Goal: Task Accomplishment & Management: Manage account settings

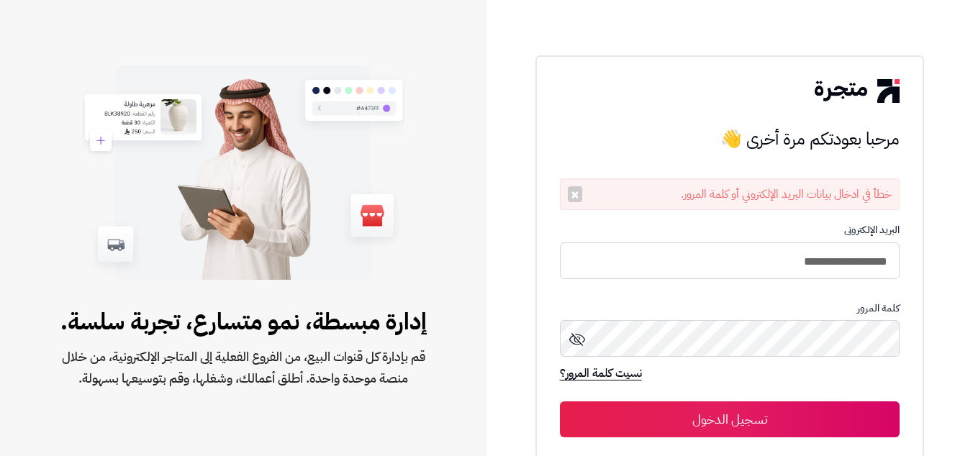
type input "**********"
click at [560, 402] on button "تسجيل الدخول" at bounding box center [730, 420] width 341 height 36
click at [742, 68] on div "**********" at bounding box center [731, 256] width 390 height 403
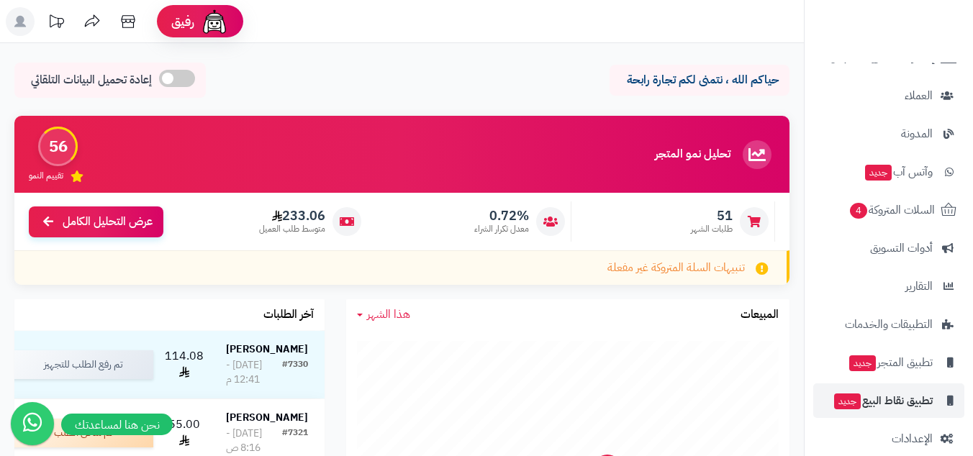
scroll to position [240, 0]
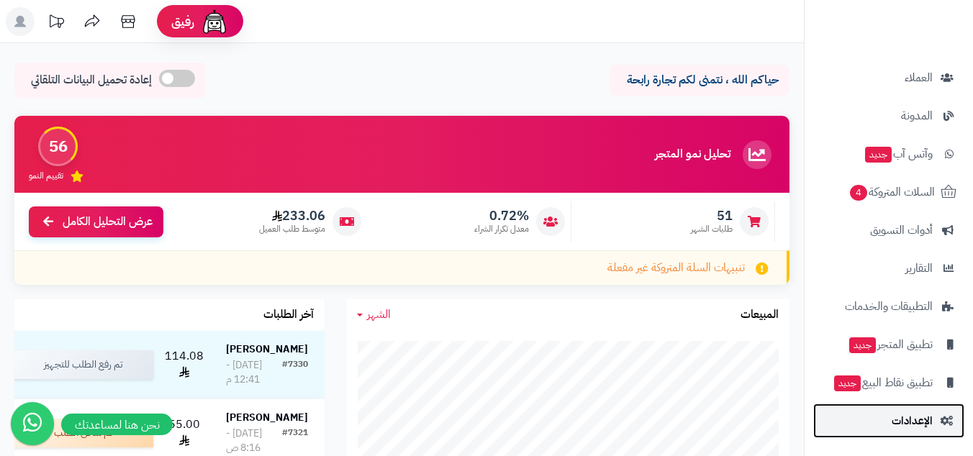
click at [912, 413] on span "الإعدادات" at bounding box center [912, 421] width 41 height 20
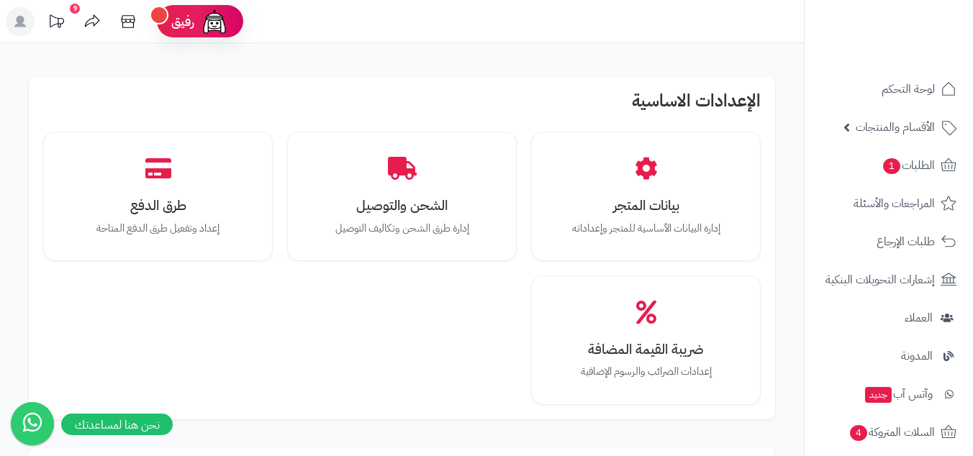
scroll to position [349, 0]
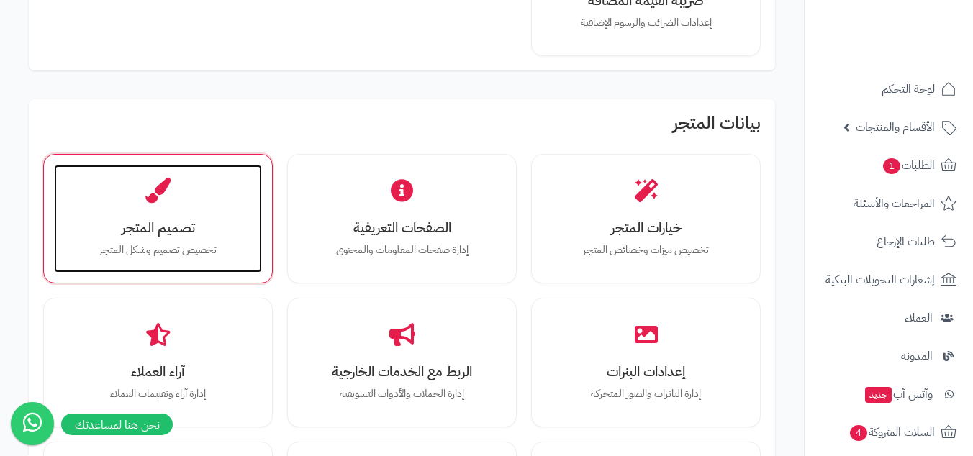
click at [253, 177] on div "تصميم المتجر تخصيص تصميم وشكل المتجر" at bounding box center [158, 219] width 208 height 108
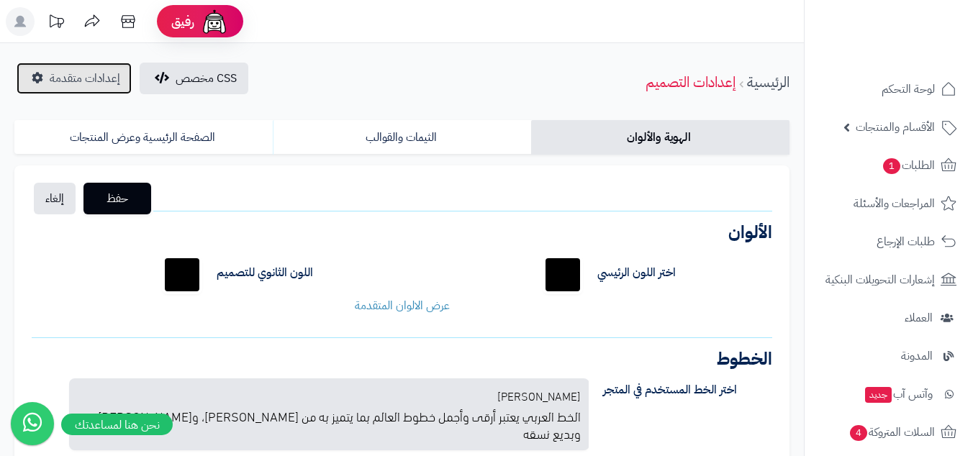
click at [69, 91] on link "إعدادات متقدمة" at bounding box center [74, 79] width 115 height 32
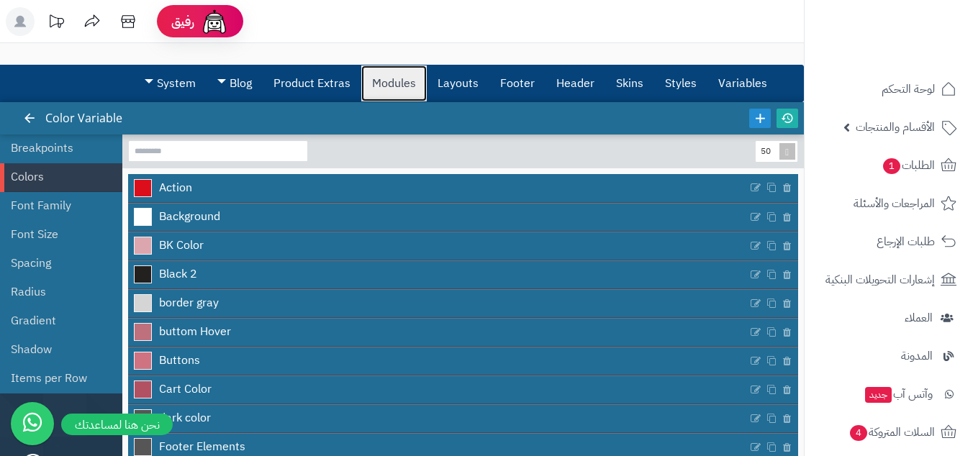
click at [382, 94] on link "Modules" at bounding box center [394, 84] width 66 height 36
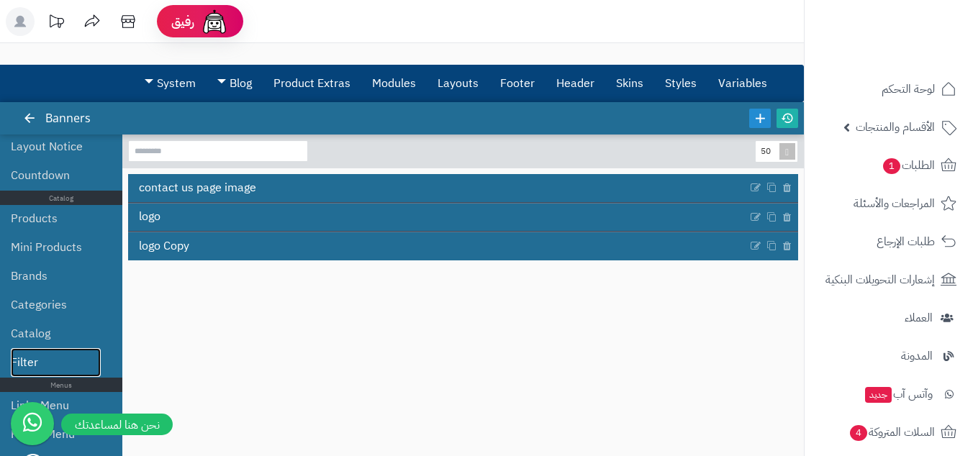
click at [60, 356] on link "Filter" at bounding box center [56, 362] width 90 height 29
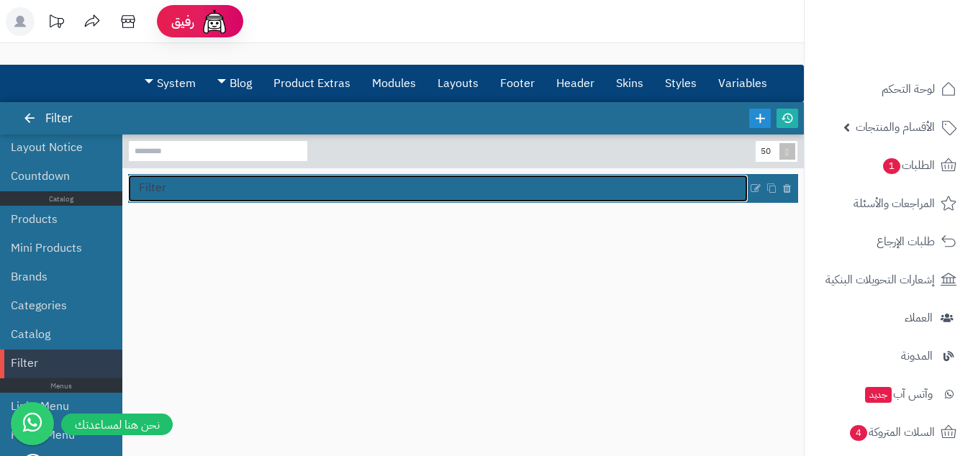
click at [233, 182] on link "Filter" at bounding box center [438, 188] width 620 height 27
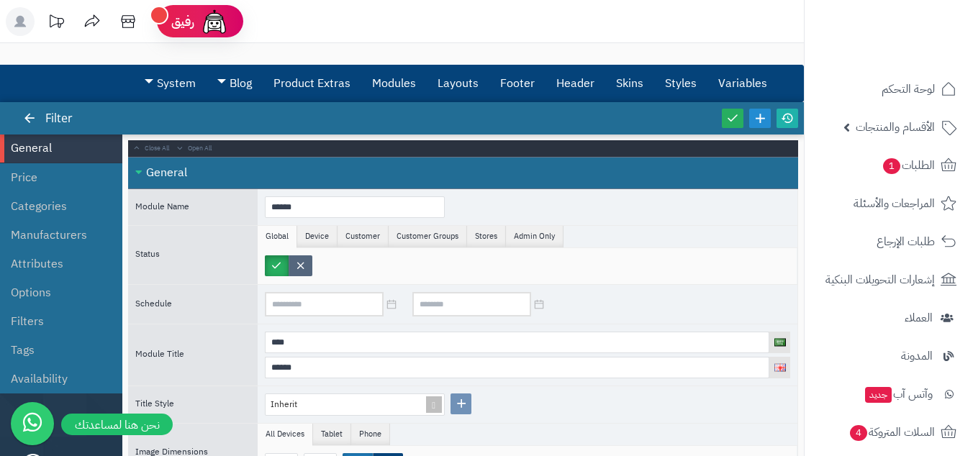
click at [303, 264] on label at bounding box center [301, 266] width 24 height 21
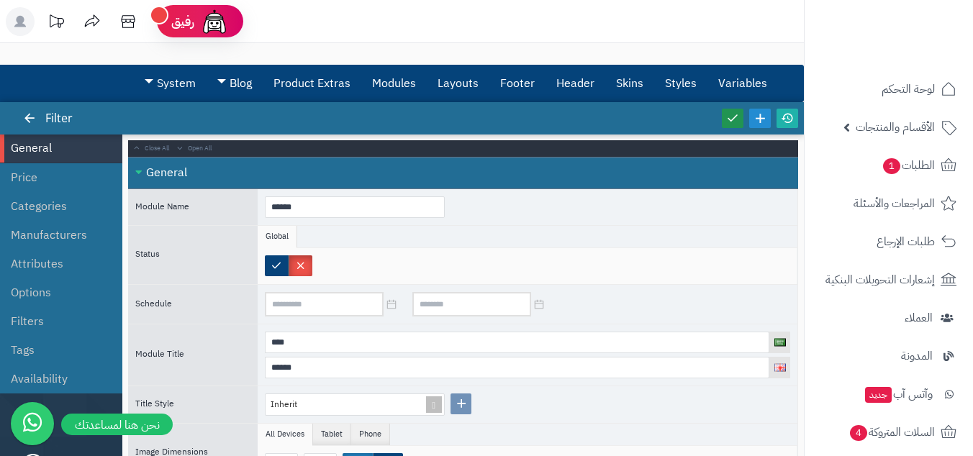
click at [732, 119] on icon at bounding box center [732, 118] width 13 height 13
click at [131, 19] on icon at bounding box center [128, 21] width 29 height 29
click at [788, 118] on icon at bounding box center [787, 118] width 13 height 13
click at [274, 266] on label at bounding box center [277, 266] width 24 height 21
click at [734, 127] on link at bounding box center [733, 118] width 22 height 19
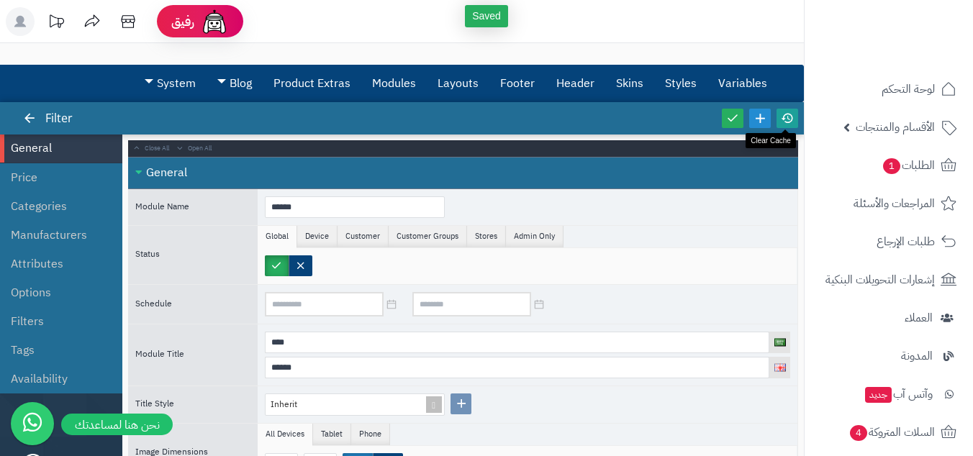
click at [792, 120] on icon at bounding box center [787, 118] width 13 height 13
